Goal: Download file/media

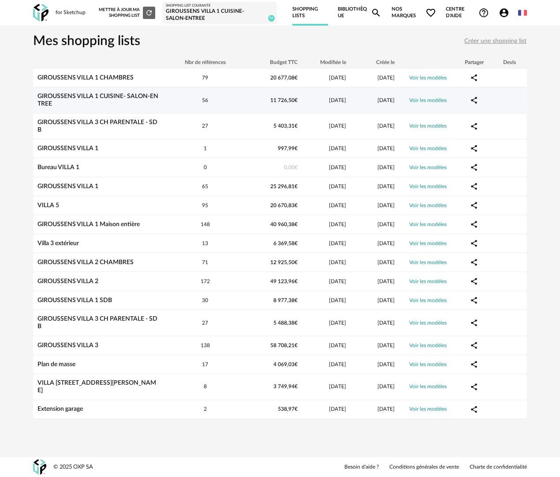
click at [146, 96] on link "GIROUSSENS VILLA 1 CUISINE- SALON-ENTREE" at bounding box center [98, 100] width 121 height 14
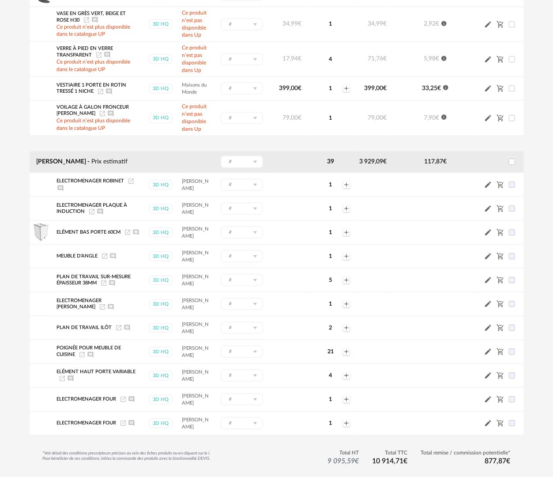
scroll to position [1236, 0]
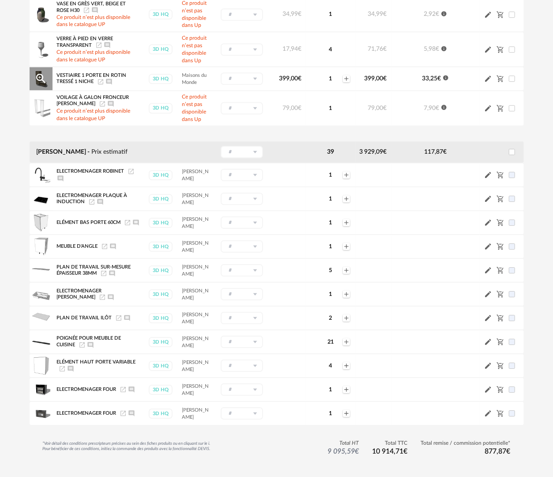
click at [38, 85] on icon "Magnify Plus Outline icon" at bounding box center [40, 78] width 13 height 13
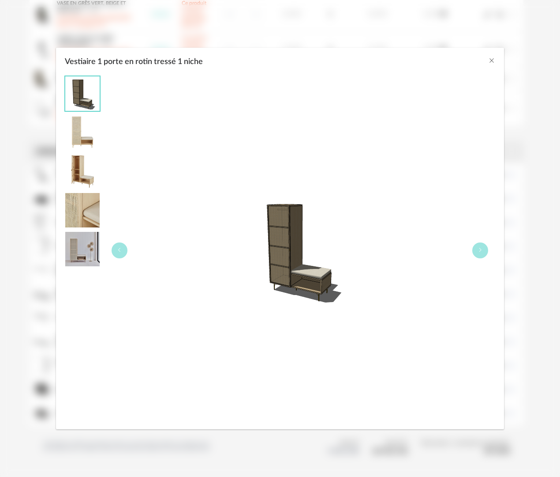
click at [85, 245] on img "Vestiaire 1 porte en rotin tressé 1 niche" at bounding box center [82, 249] width 34 height 34
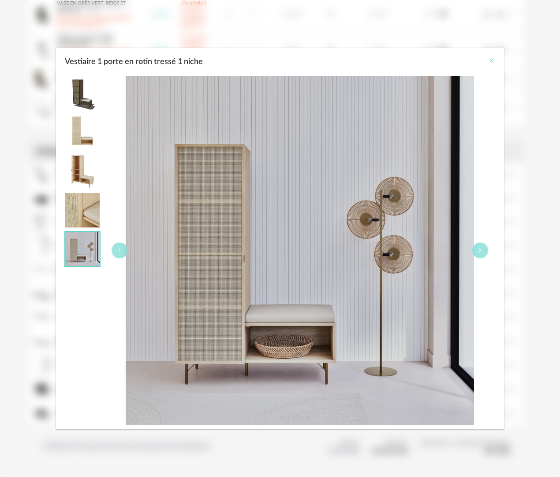
click at [492, 58] on icon "Close" at bounding box center [491, 60] width 7 height 7
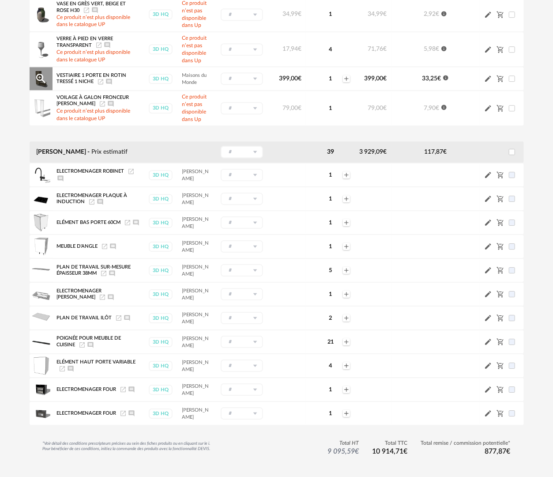
click at [100, 85] on icon "Launch icon" at bounding box center [100, 81] width 7 height 7
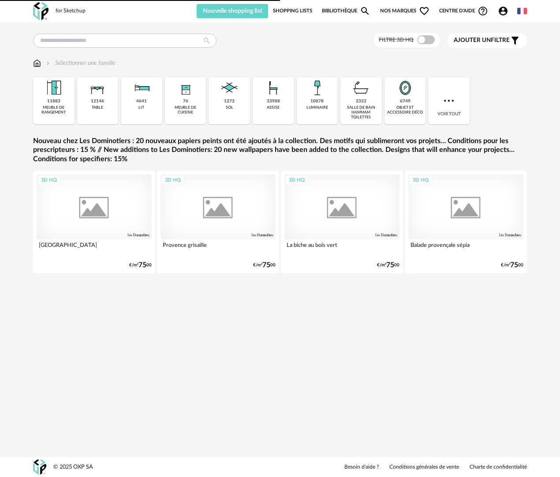
click at [304, 8] on link "Shopping Lists" at bounding box center [292, 11] width 39 height 14
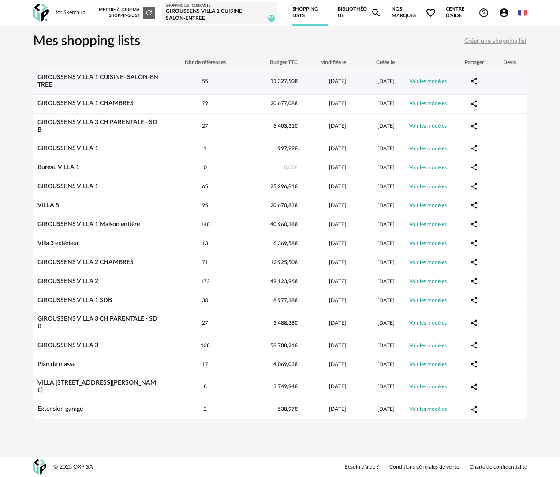
click at [143, 74] on div "GIROUSSENS VILLA 1 CUISINE- SALON-ENTREE" at bounding box center [99, 81] width 132 height 15
click at [146, 81] on div "GIROUSSENS VILLA 1 CUISINE- SALON-ENTREE" at bounding box center [99, 81] width 132 height 15
click at [47, 78] on link "GIROUSSENS VILLA 1 CUISINE- SALON-ENTREE" at bounding box center [98, 81] width 121 height 14
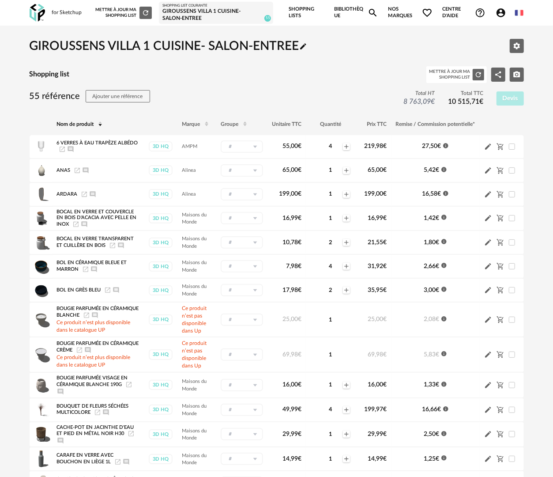
click at [349, 8] on link "Bibliothèque Magnify icon" at bounding box center [356, 13] width 44 height 26
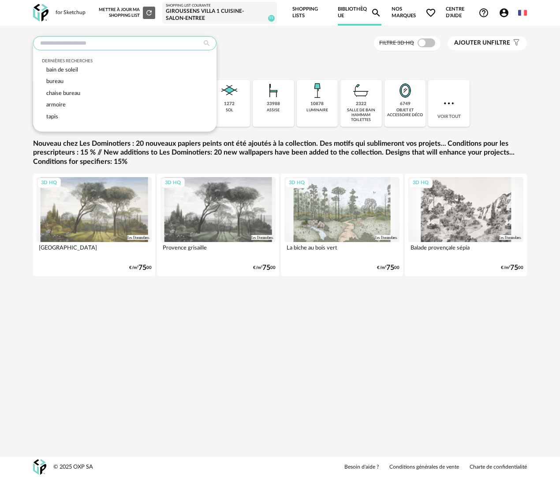
click at [118, 47] on input "text" at bounding box center [125, 43] width 184 height 14
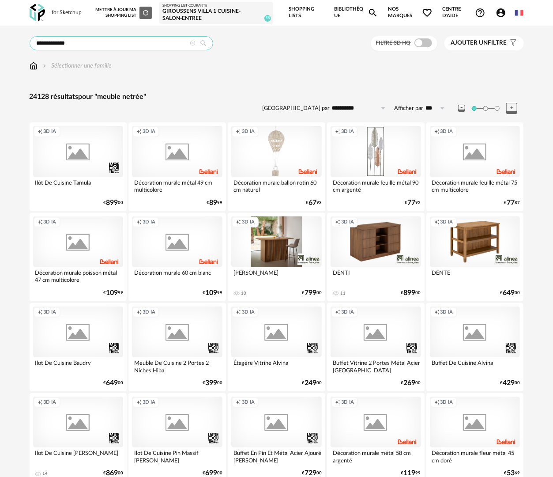
drag, startPoint x: 86, startPoint y: 42, endPoint x: 58, endPoint y: 45, distance: 27.5
click at [58, 45] on input "**********" at bounding box center [122, 43] width 184 height 14
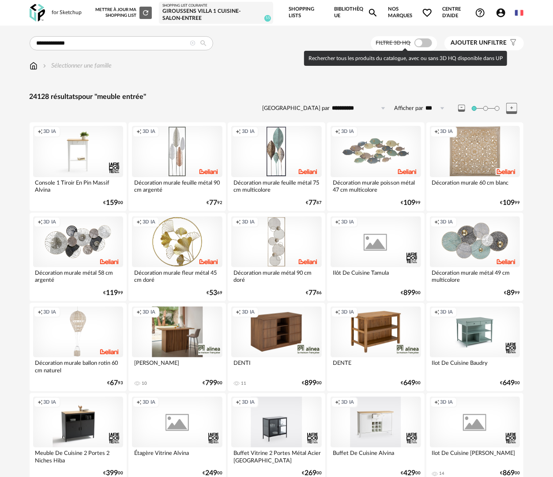
click at [423, 41] on span at bounding box center [423, 42] width 18 height 9
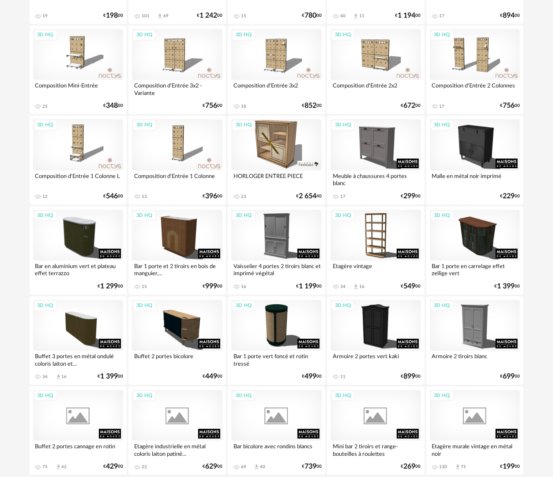
scroll to position [1503, 0]
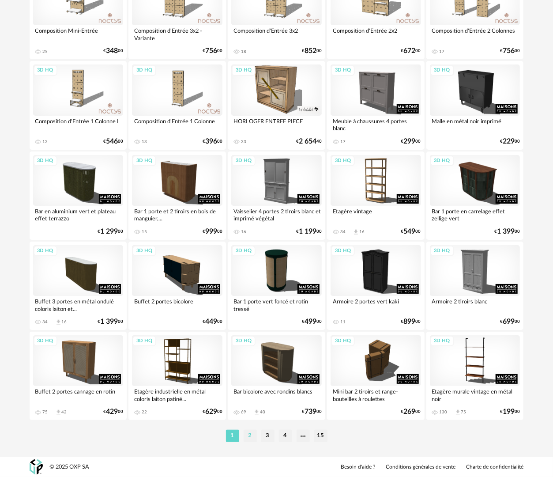
click at [245, 433] on li "2" at bounding box center [250, 435] width 13 height 12
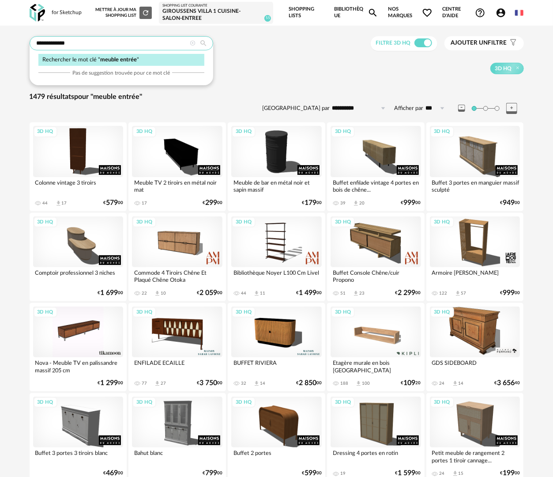
drag, startPoint x: 53, startPoint y: 40, endPoint x: 27, endPoint y: 43, distance: 26.2
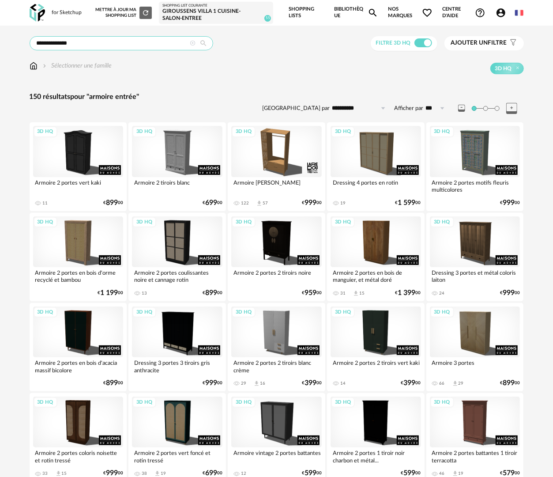
drag, startPoint x: 54, startPoint y: 44, endPoint x: 21, endPoint y: 48, distance: 33.7
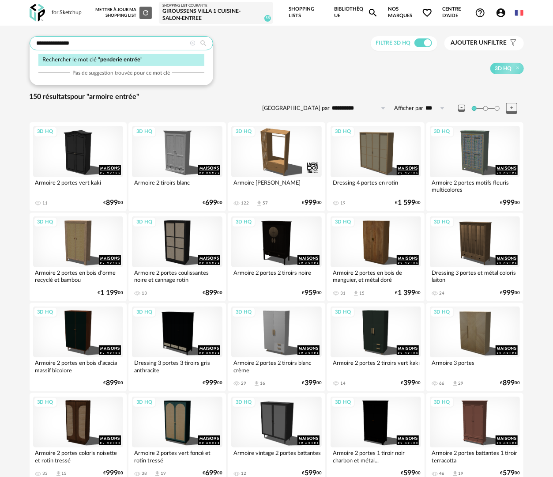
type input "**********"
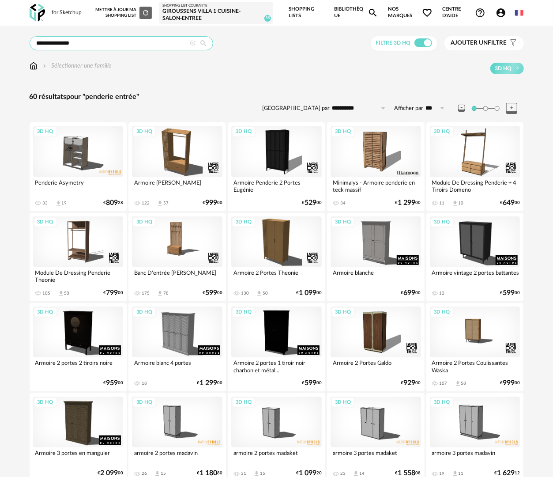
drag, startPoint x: 69, startPoint y: 38, endPoint x: 29, endPoint y: 38, distance: 40.2
click at [30, 38] on div "**********" at bounding box center [122, 43] width 184 height 14
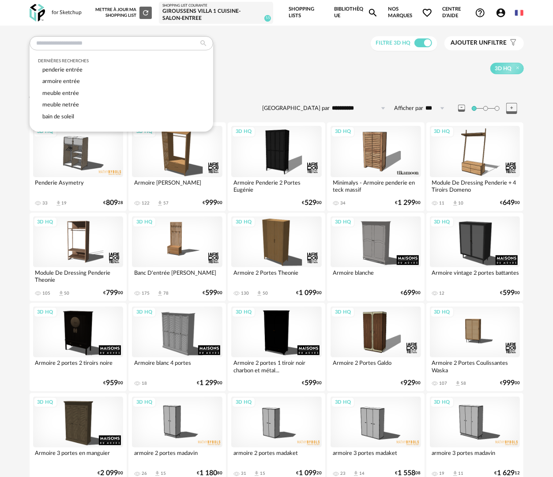
click at [341, 7] on link "Bibliothèque Magnify icon" at bounding box center [356, 13] width 44 height 26
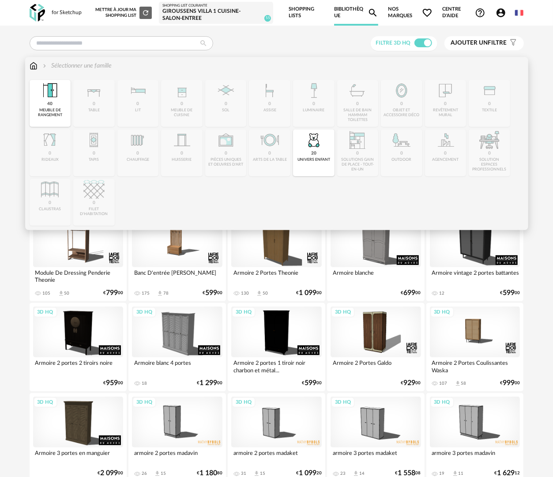
click at [34, 66] on img at bounding box center [34, 65] width 8 height 9
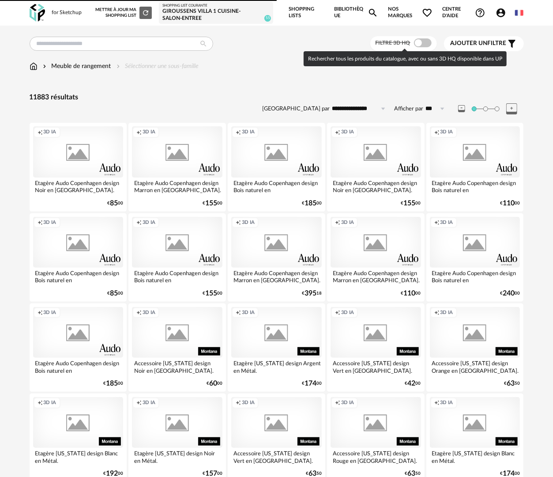
click at [415, 43] on span at bounding box center [423, 42] width 18 height 9
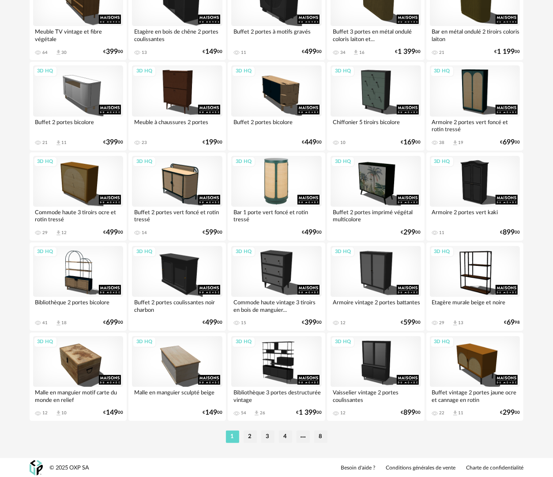
scroll to position [1503, 0]
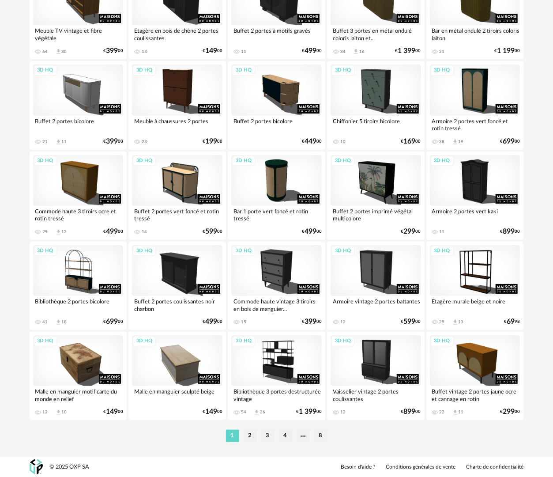
click at [249, 437] on li "2" at bounding box center [250, 435] width 13 height 12
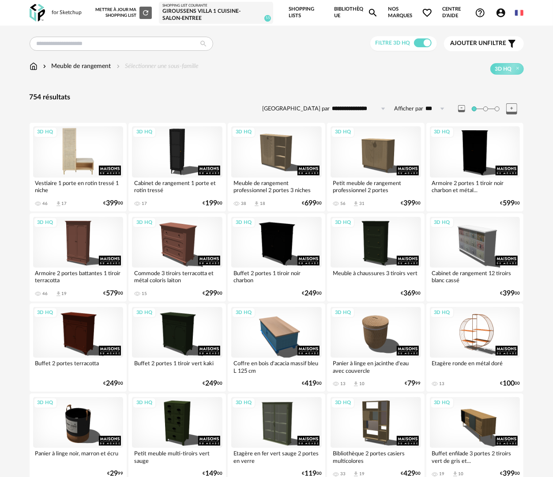
click at [95, 163] on div "3D HQ" at bounding box center [78, 151] width 90 height 51
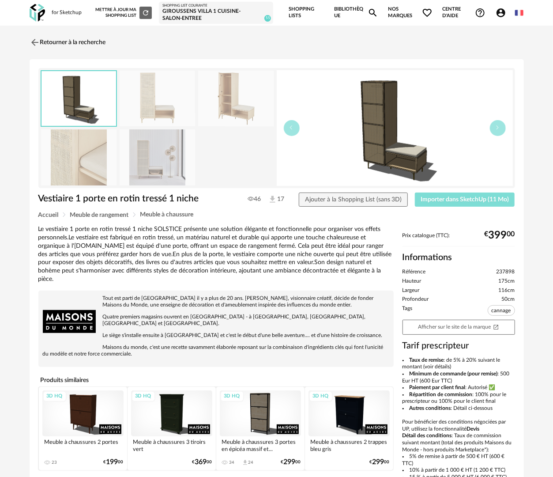
click at [447, 201] on span "Importer dans SketchUp (11 Mo)" at bounding box center [465, 199] width 88 height 6
